Goal: Use online tool/utility: Utilize a website feature to perform a specific function

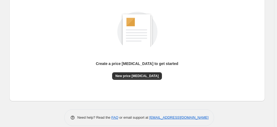
scroll to position [74, 0]
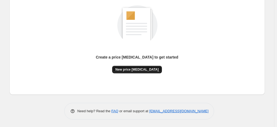
click at [135, 70] on span "New price [MEDICAL_DATA]" at bounding box center [136, 70] width 43 height 4
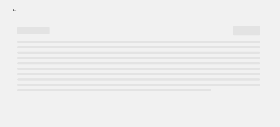
select select "percentage"
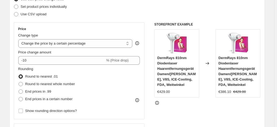
scroll to position [108, 0]
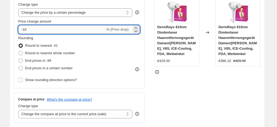
click at [34, 29] on input "-10" at bounding box center [61, 29] width 87 height 9
type input "-1"
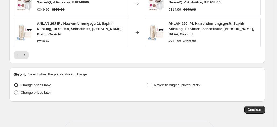
scroll to position [423, 0]
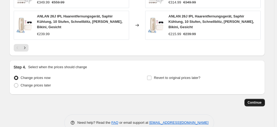
type input "-35"
click at [253, 101] on span "Continue" at bounding box center [255, 103] width 14 height 4
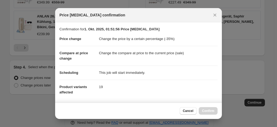
scroll to position [98, 0]
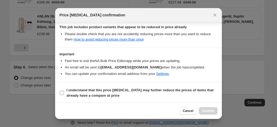
click at [153, 94] on span "I understand that this price change job may further reduce the prices of items …" at bounding box center [141, 93] width 151 height 11
click at [64, 94] on input "I understand that this price change job may further reduce the prices of items …" at bounding box center [62, 93] width 4 height 4
checkbox input "true"
click at [205, 111] on span "Confirm" at bounding box center [208, 111] width 12 height 4
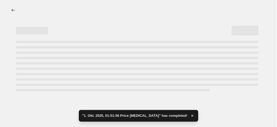
select select "percentage"
